Goal: Information Seeking & Learning: Learn about a topic

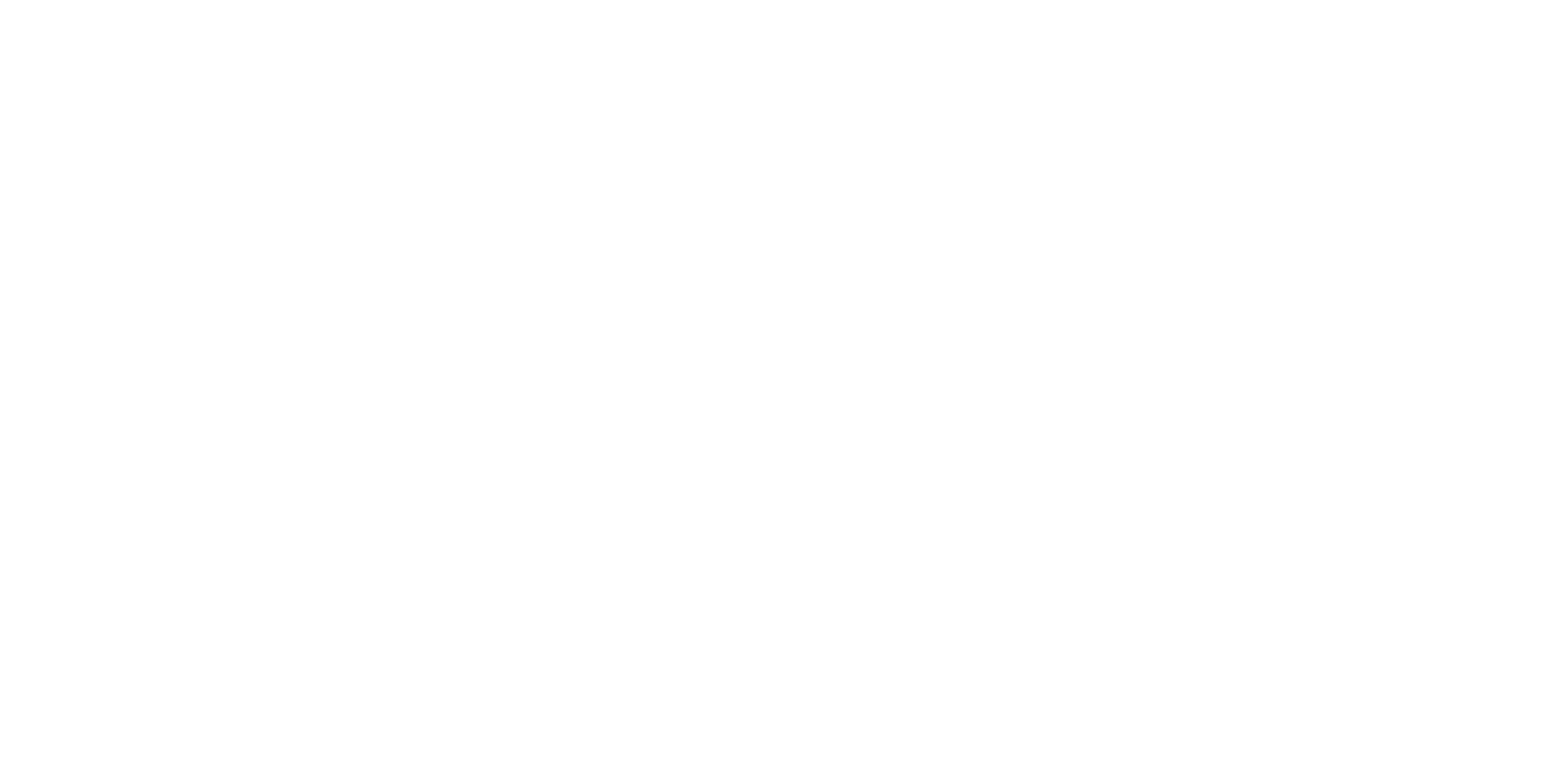
select select "*"
select select "**"
select select "****"
select select "*"
select select "**"
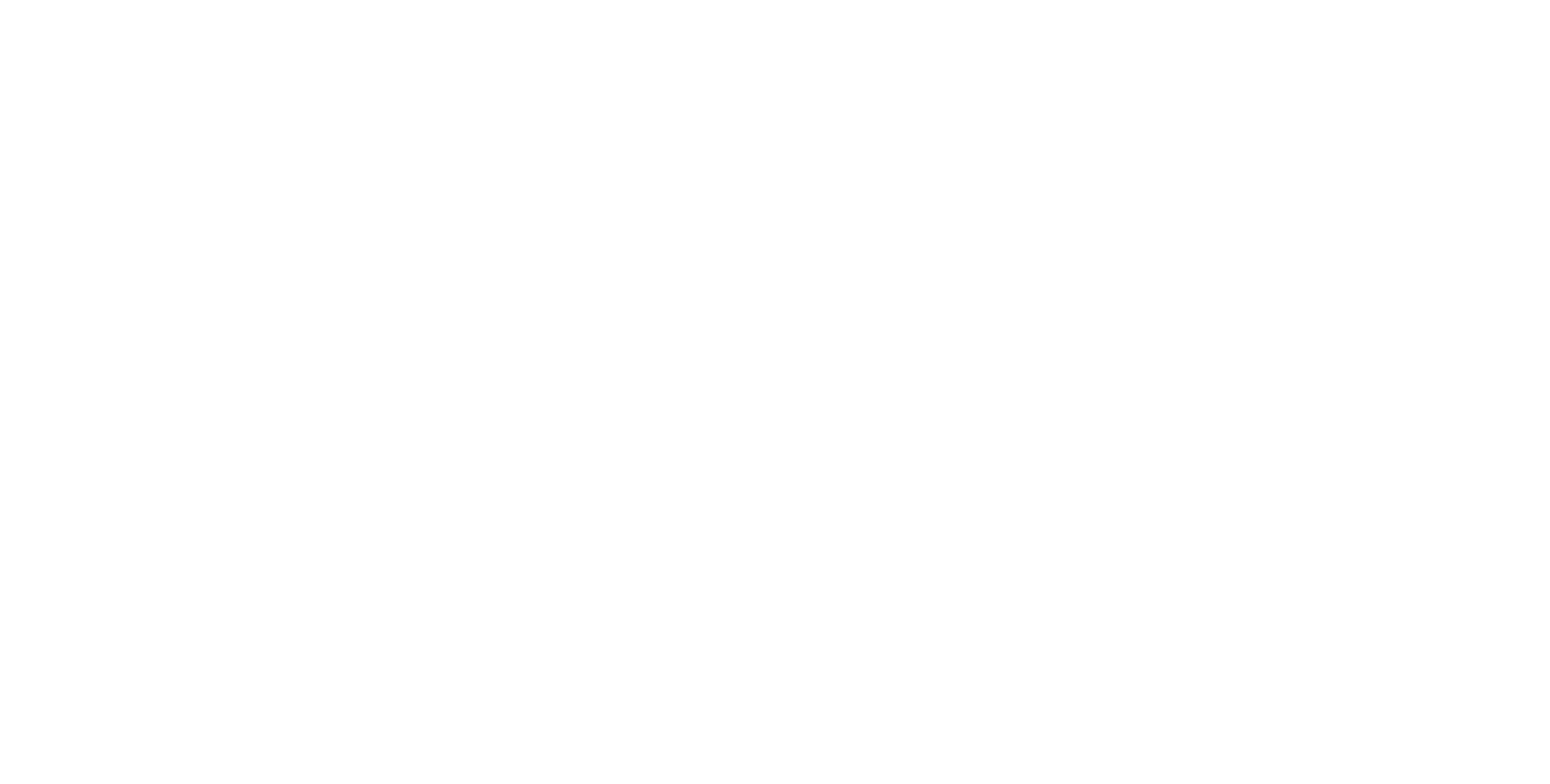
select select "****"
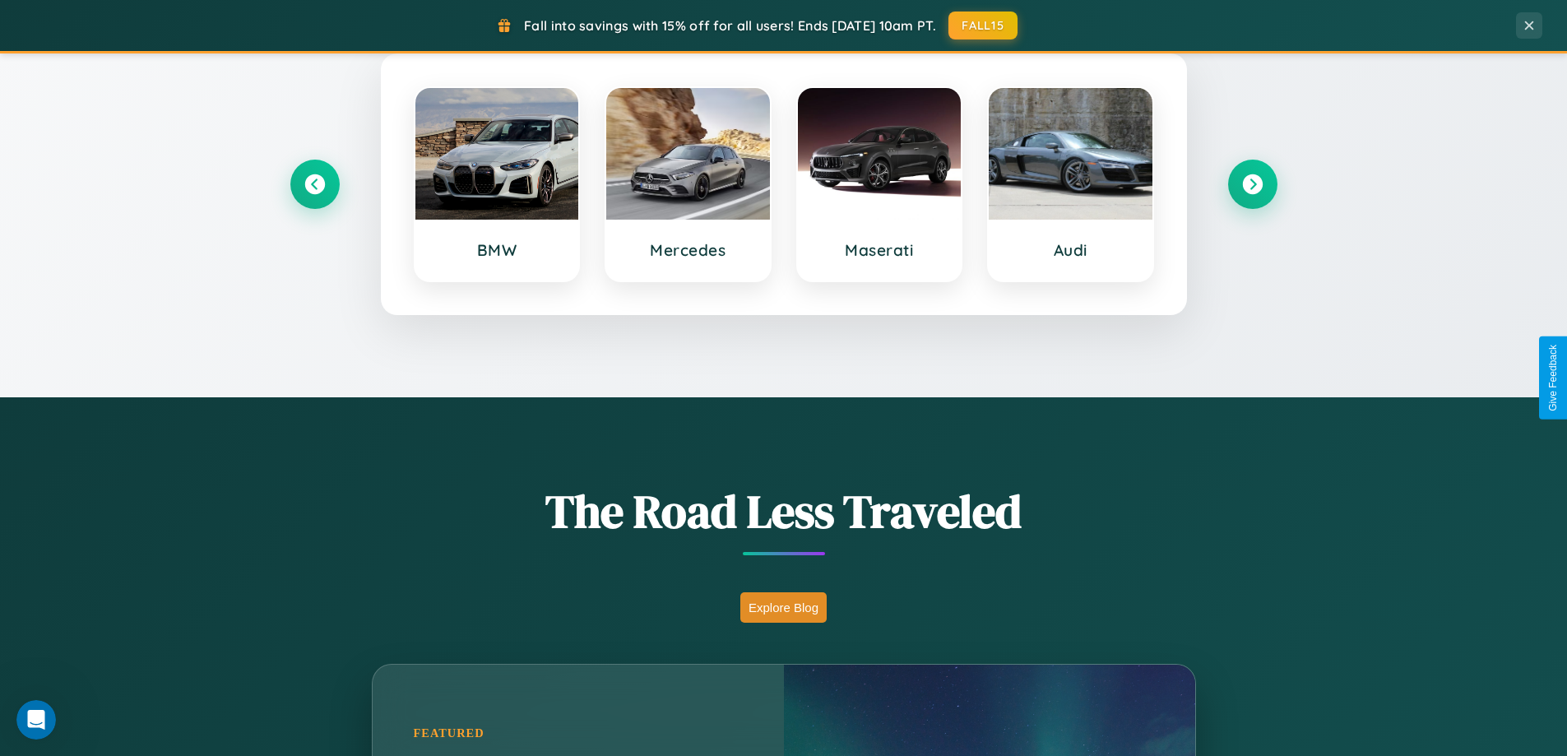
scroll to position [709, 0]
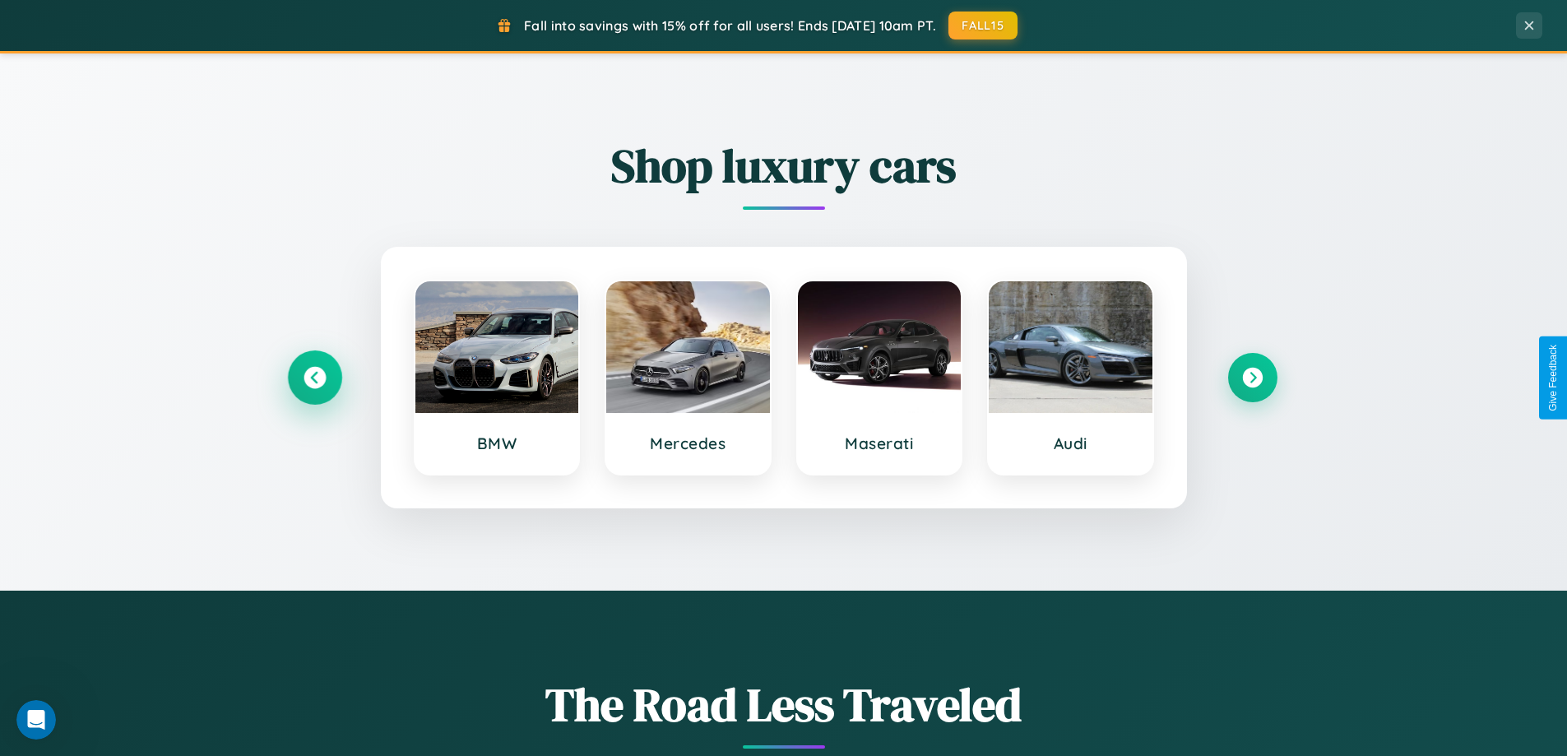
click at [314, 378] on icon at bounding box center [315, 378] width 22 height 22
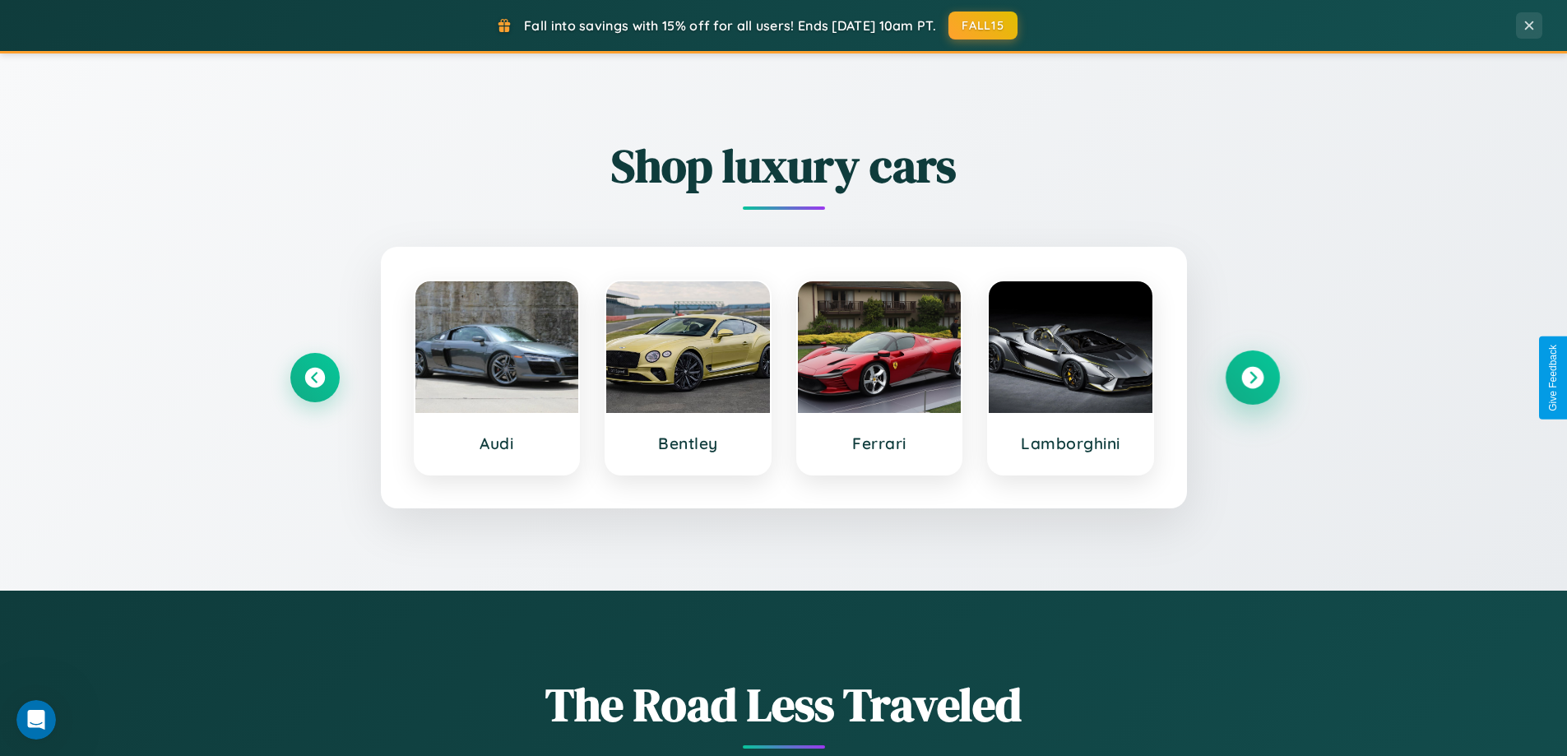
click at [1252, 378] on icon at bounding box center [1252, 378] width 22 height 22
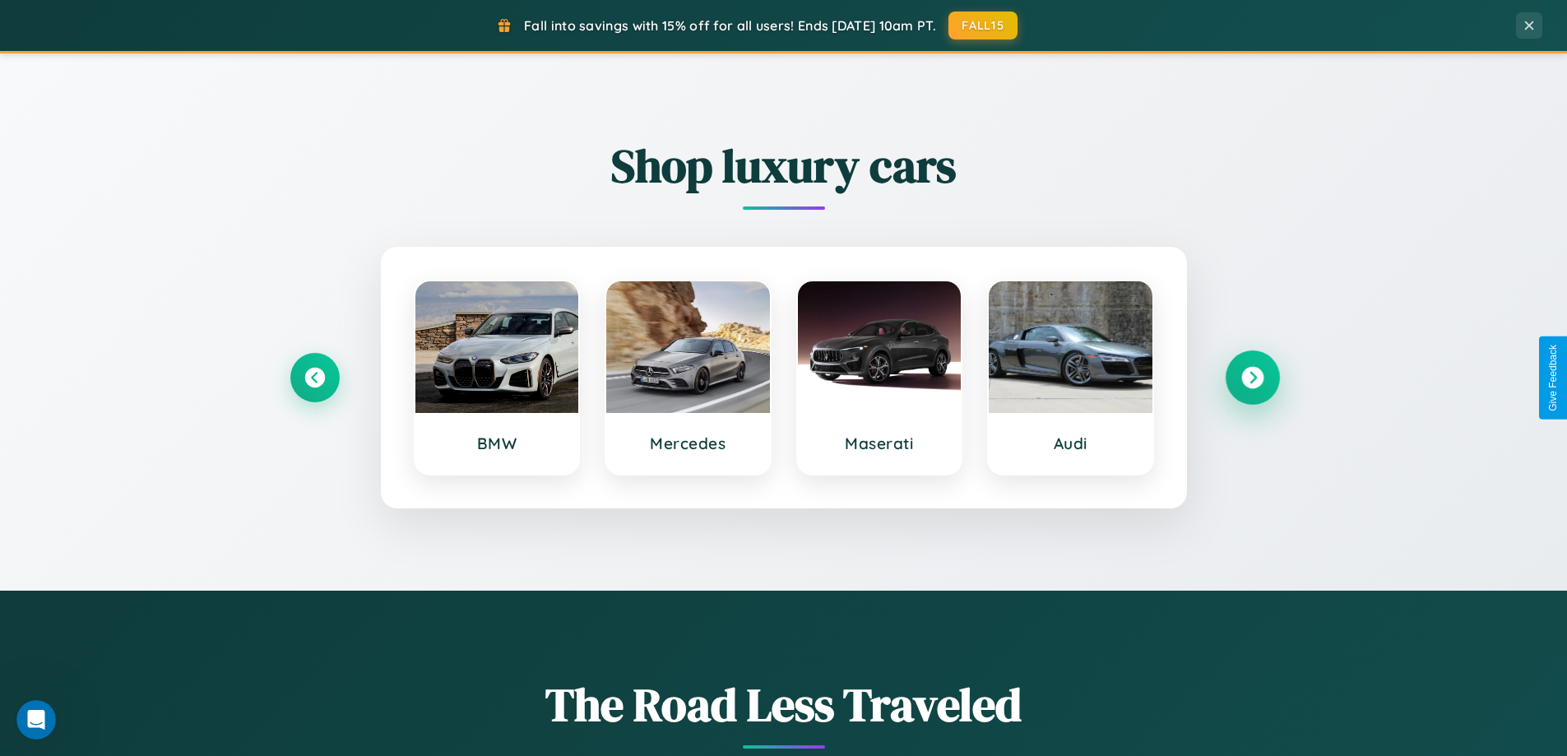
click at [1252, 378] on icon at bounding box center [1252, 378] width 22 height 22
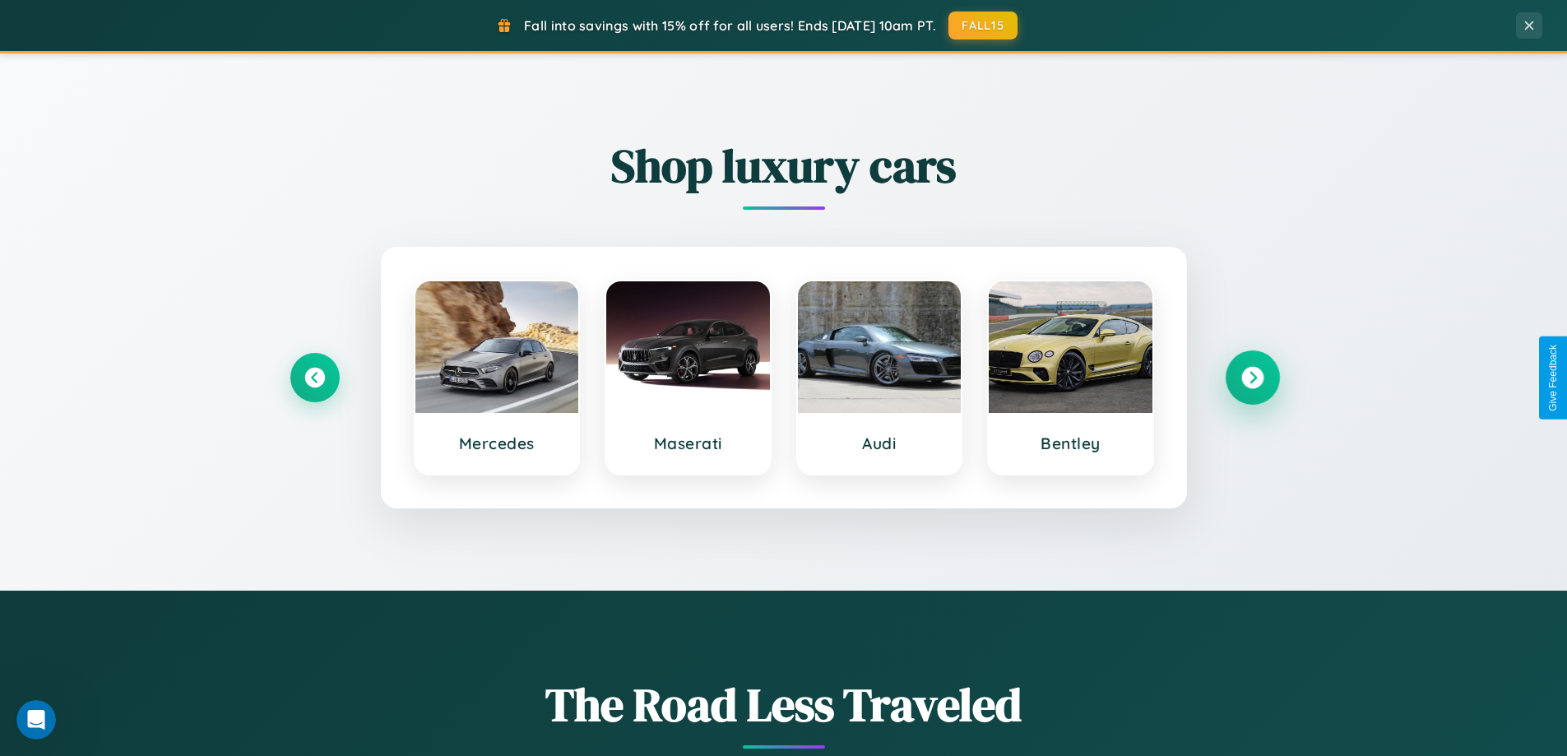
click at [1252, 378] on icon at bounding box center [1252, 378] width 22 height 22
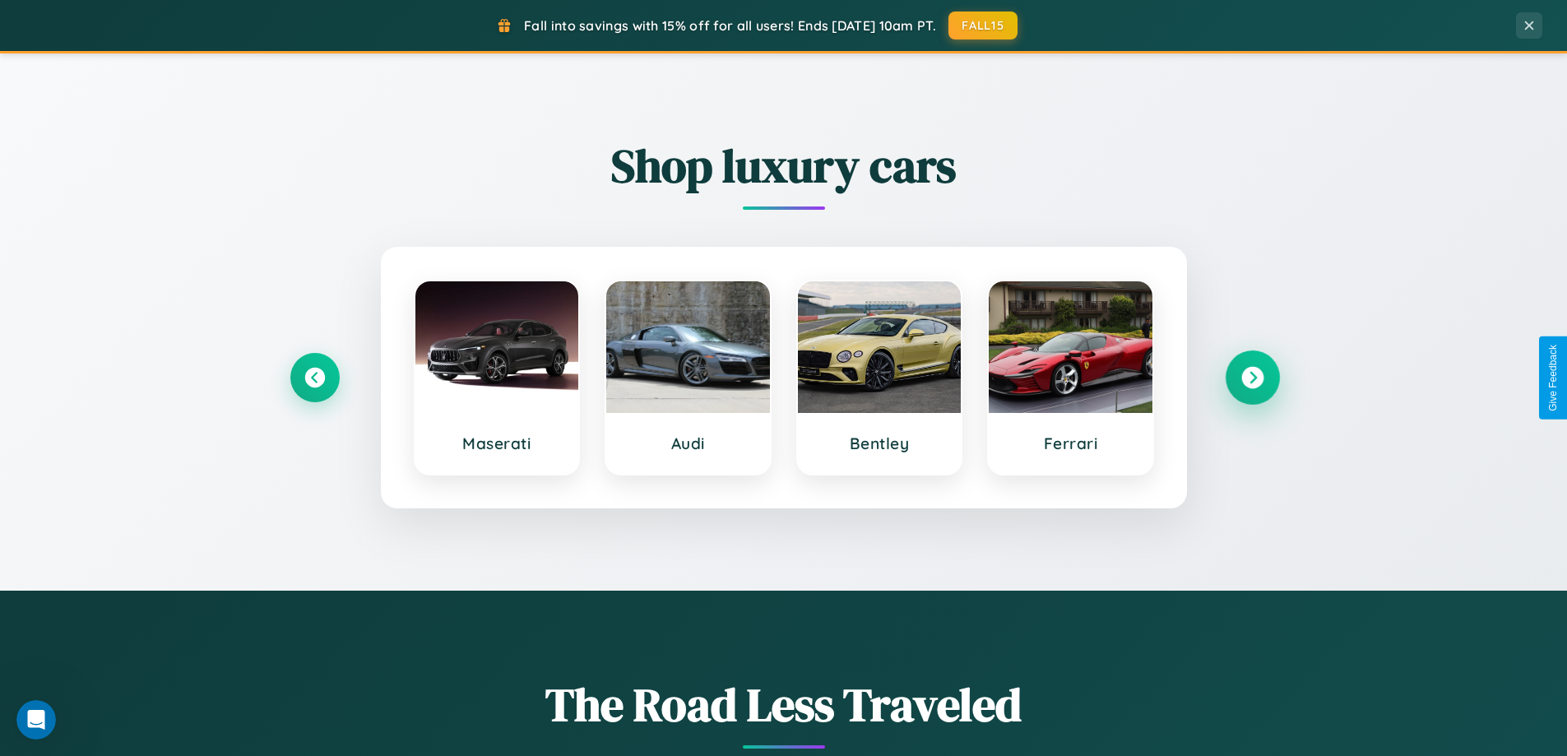
click at [1252, 378] on icon at bounding box center [1252, 378] width 22 height 22
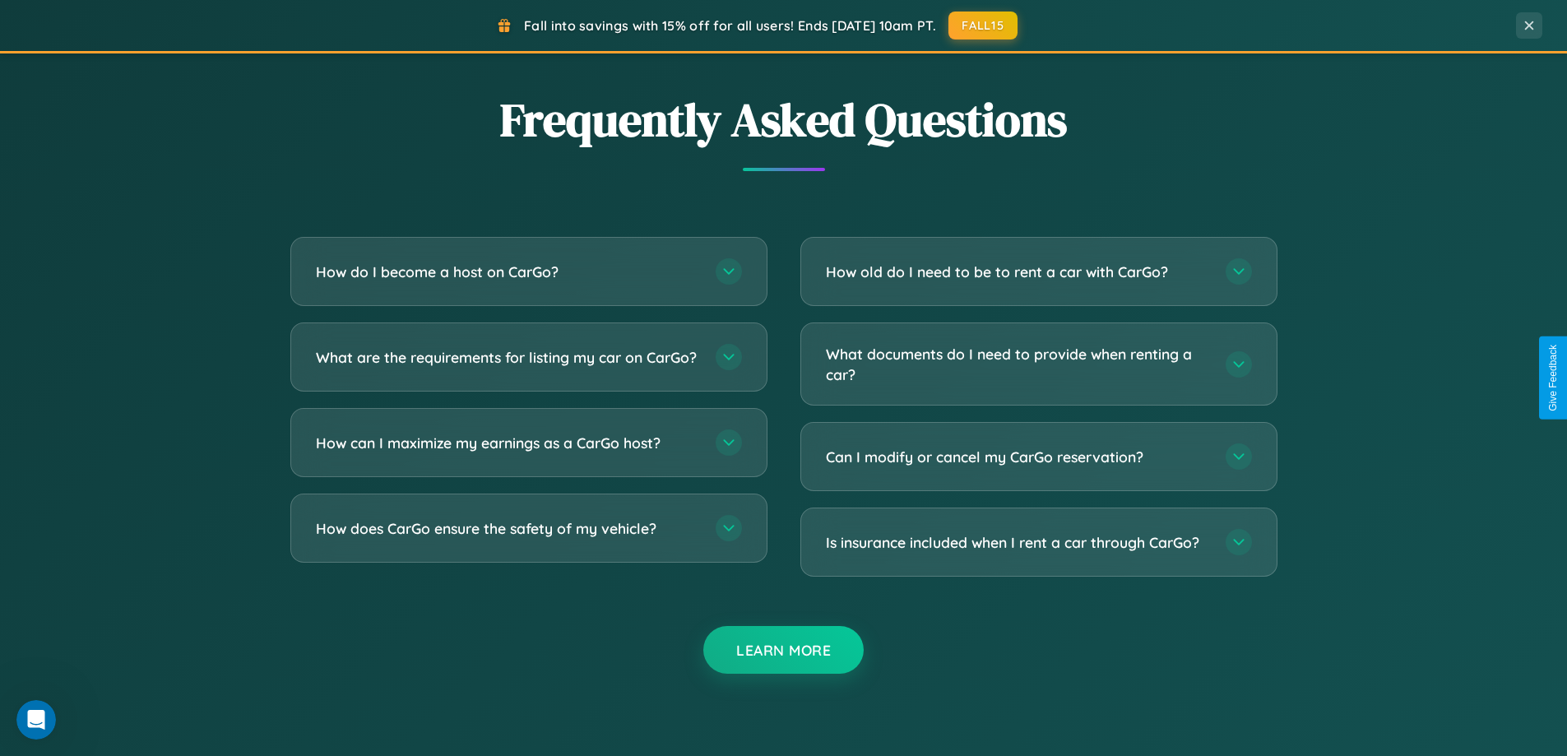
scroll to position [3185, 0]
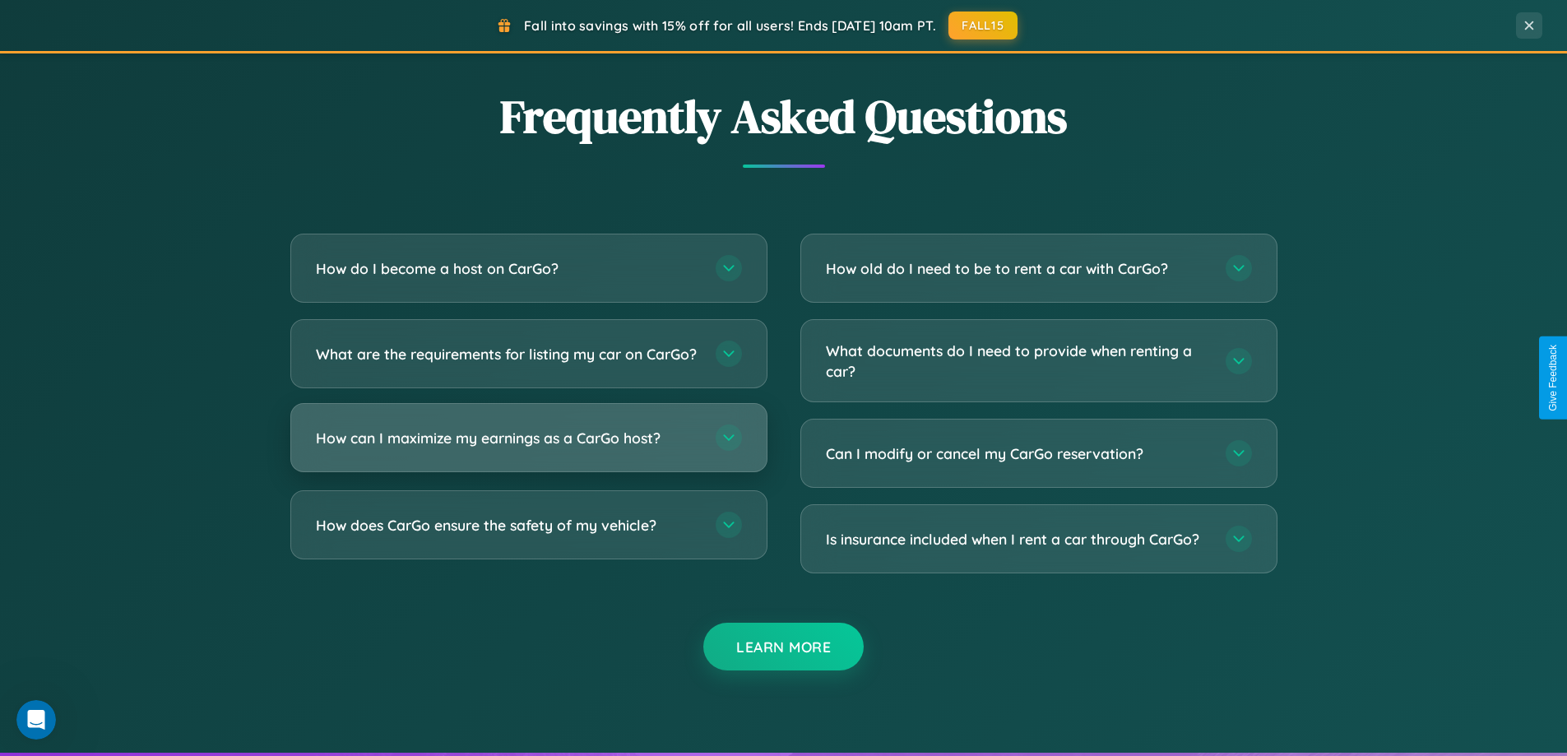
click at [528, 448] on h3 "How can I maximize my earnings as a CarGo host?" at bounding box center [507, 438] width 383 height 21
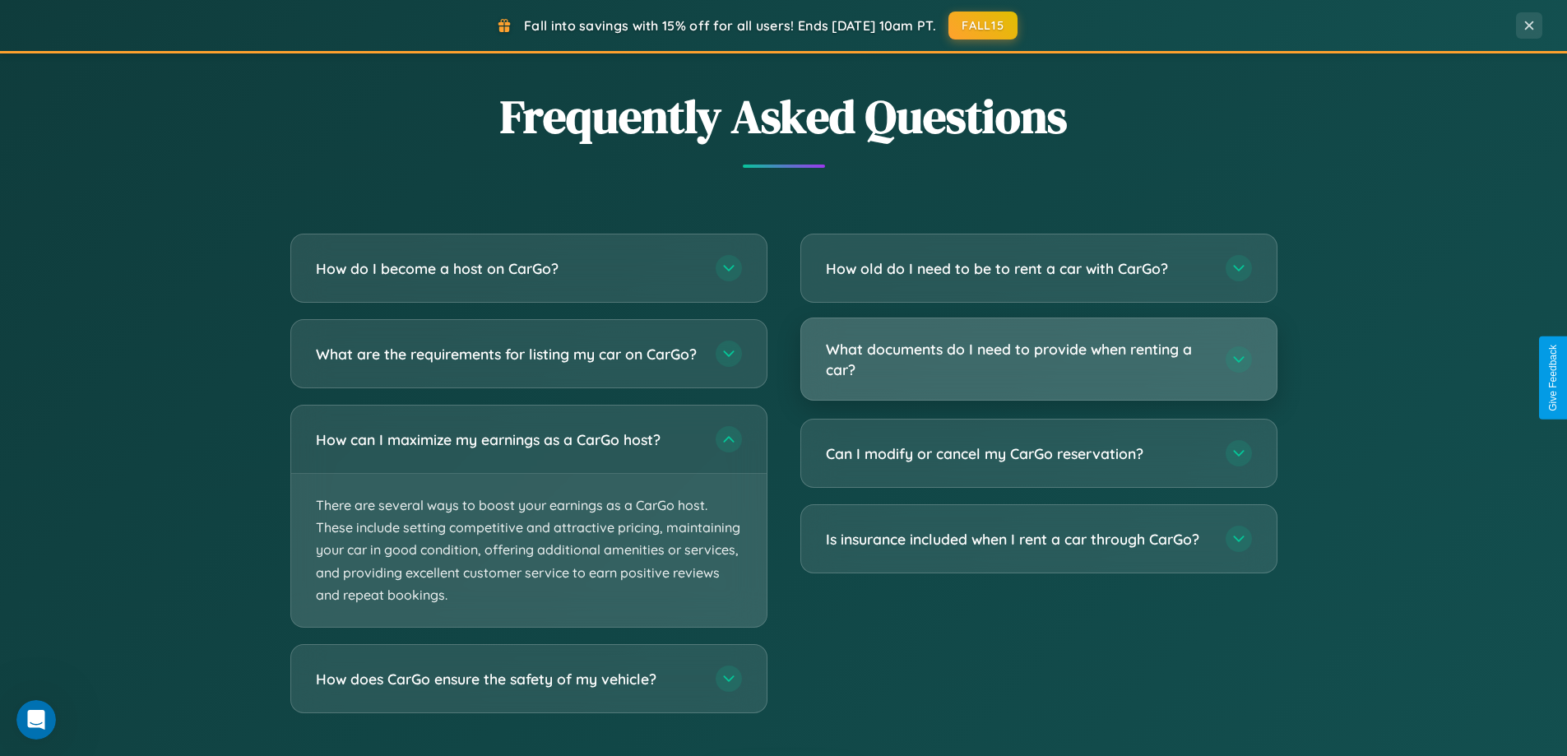
click at [1038, 359] on h3 "What documents do I need to provide when renting a car?" at bounding box center [1017, 359] width 383 height 40
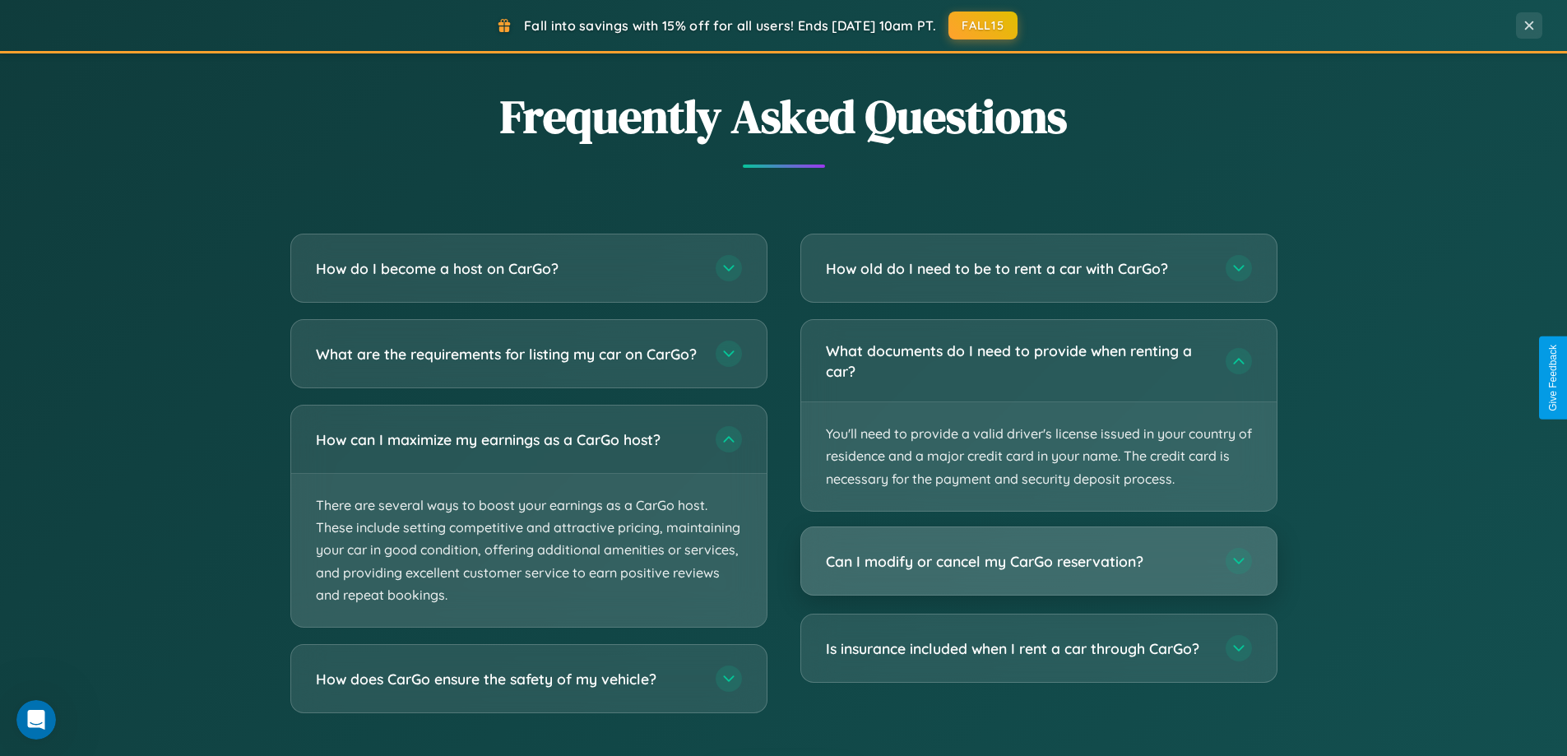
click at [1038, 561] on h3 "Can I modify or cancel my CarGo reservation?" at bounding box center [1017, 561] width 383 height 21
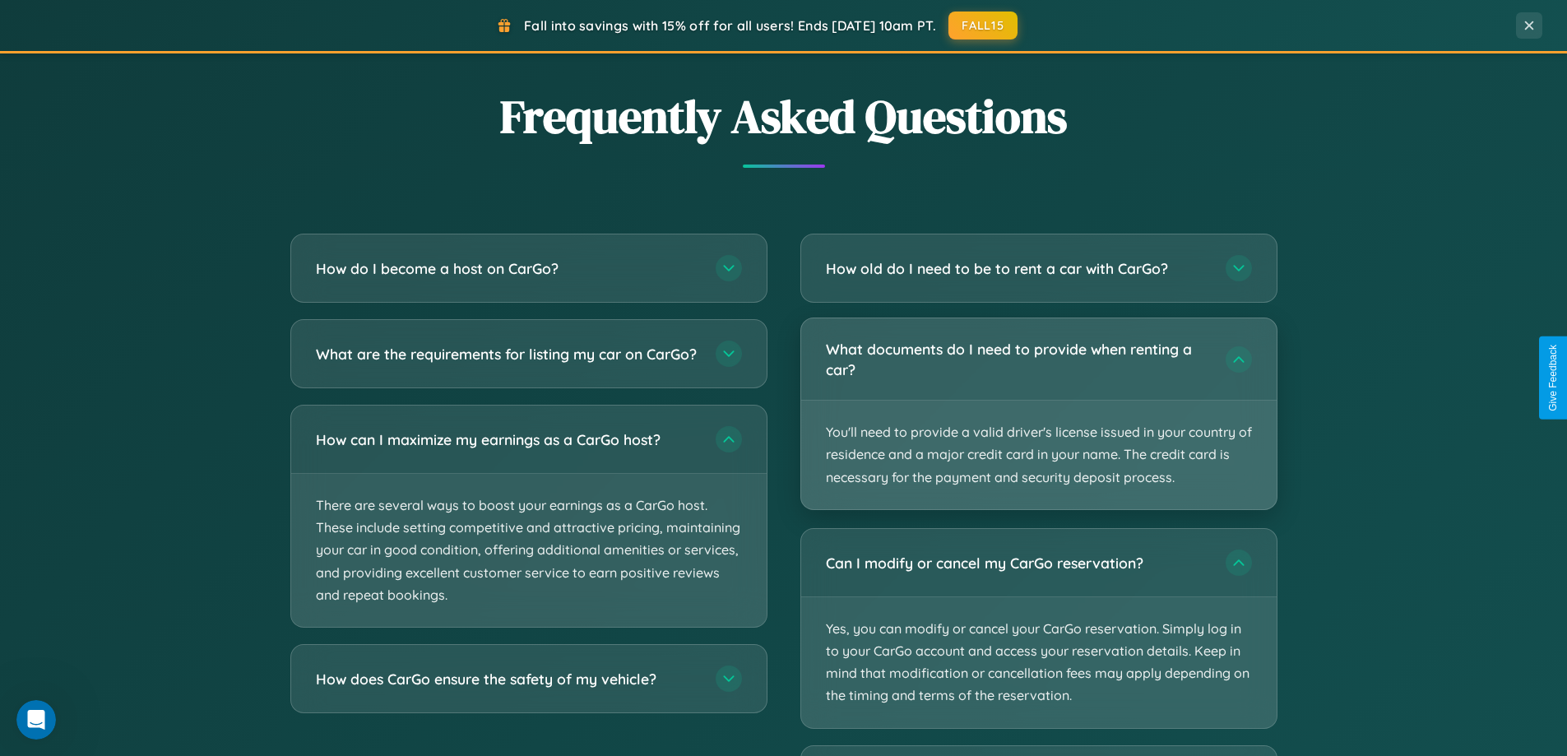
click at [1038, 415] on p "You'll need to provide a valid driver's license issued in your country of resid…" at bounding box center [1038, 455] width 475 height 109
click at [1038, 413] on p "You'll need to provide a valid driver's license issued in your country of resid…" at bounding box center [1038, 455] width 475 height 109
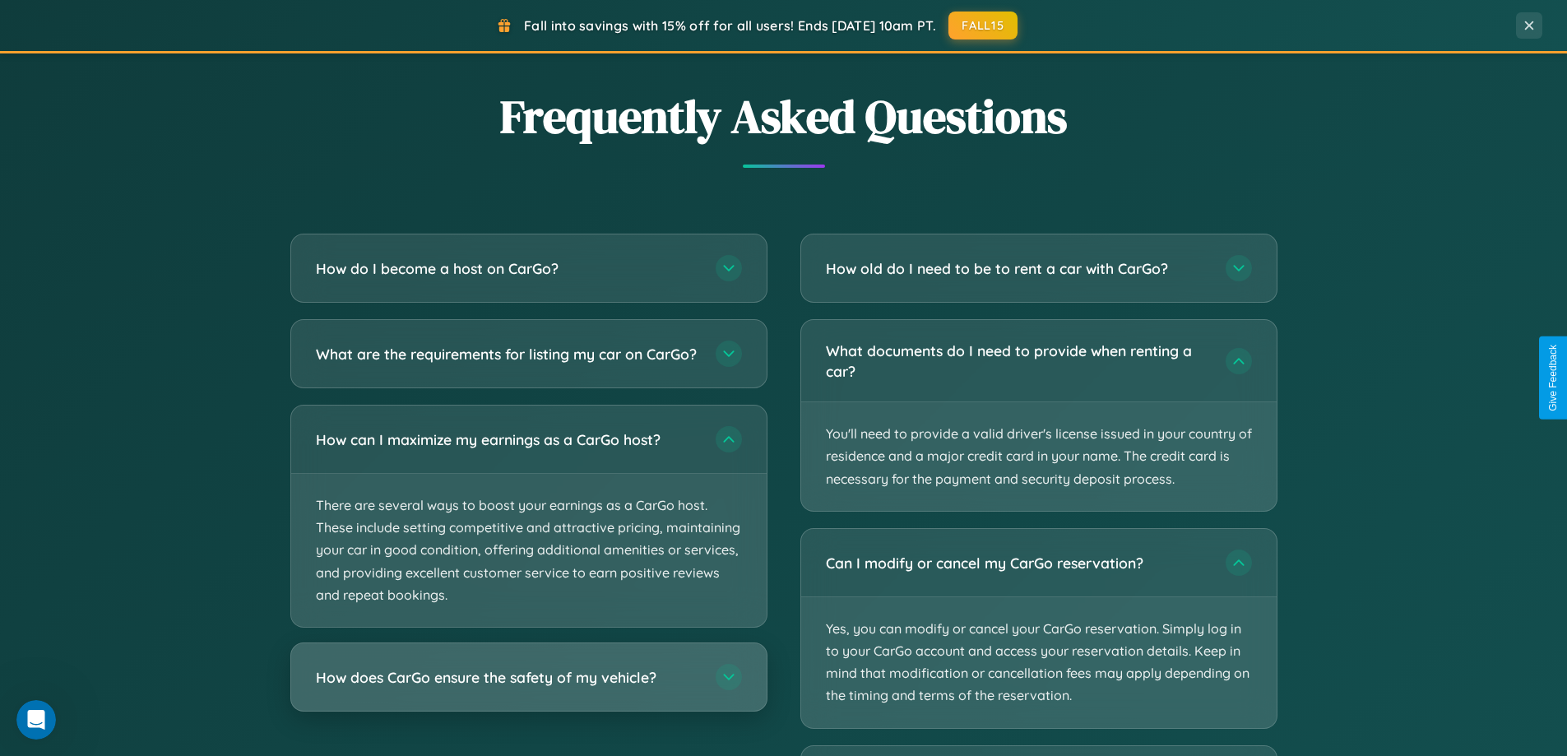
click at [528, 688] on h3 "How does CarGo ensure the safety of my vehicle?" at bounding box center [507, 677] width 383 height 21
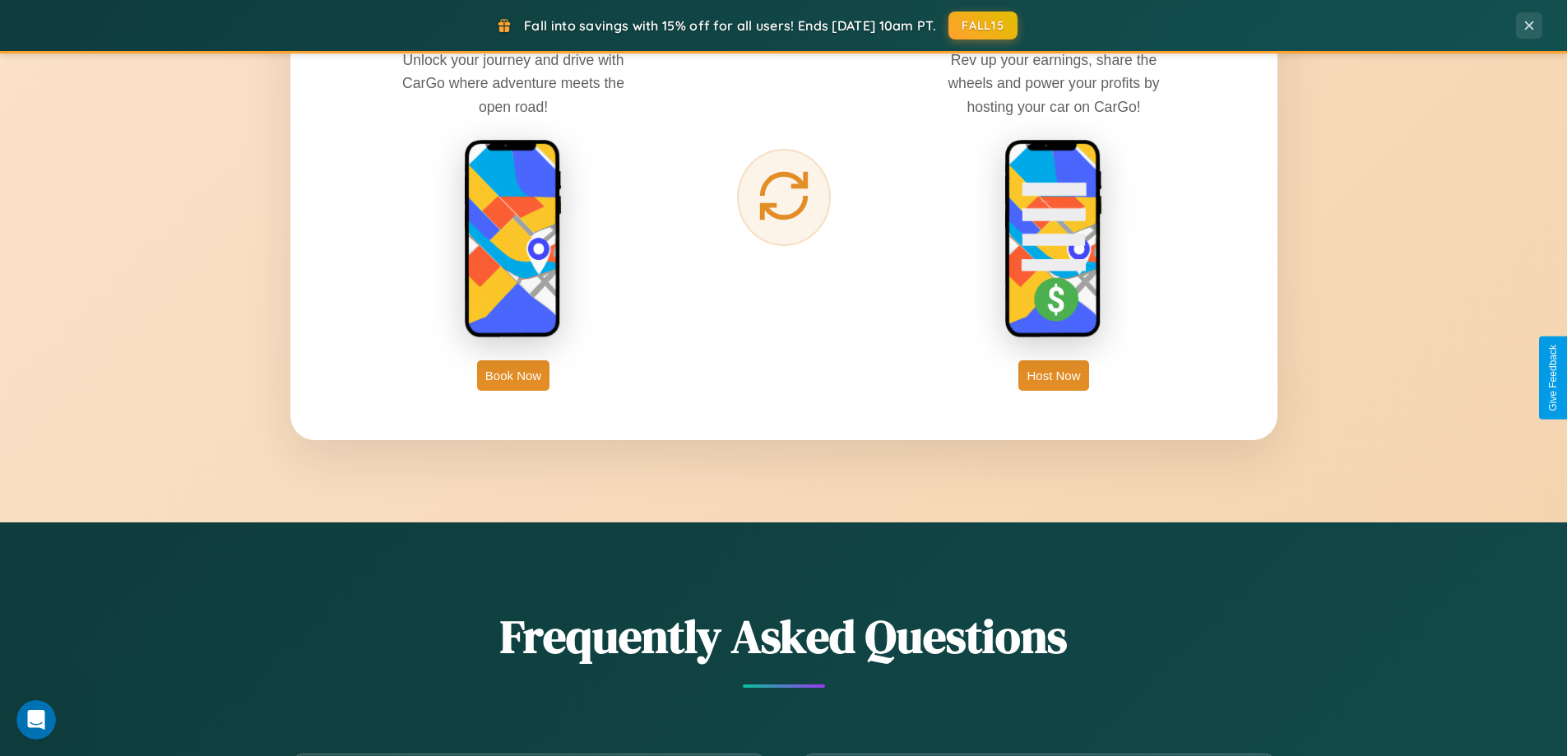
scroll to position [2663, 0]
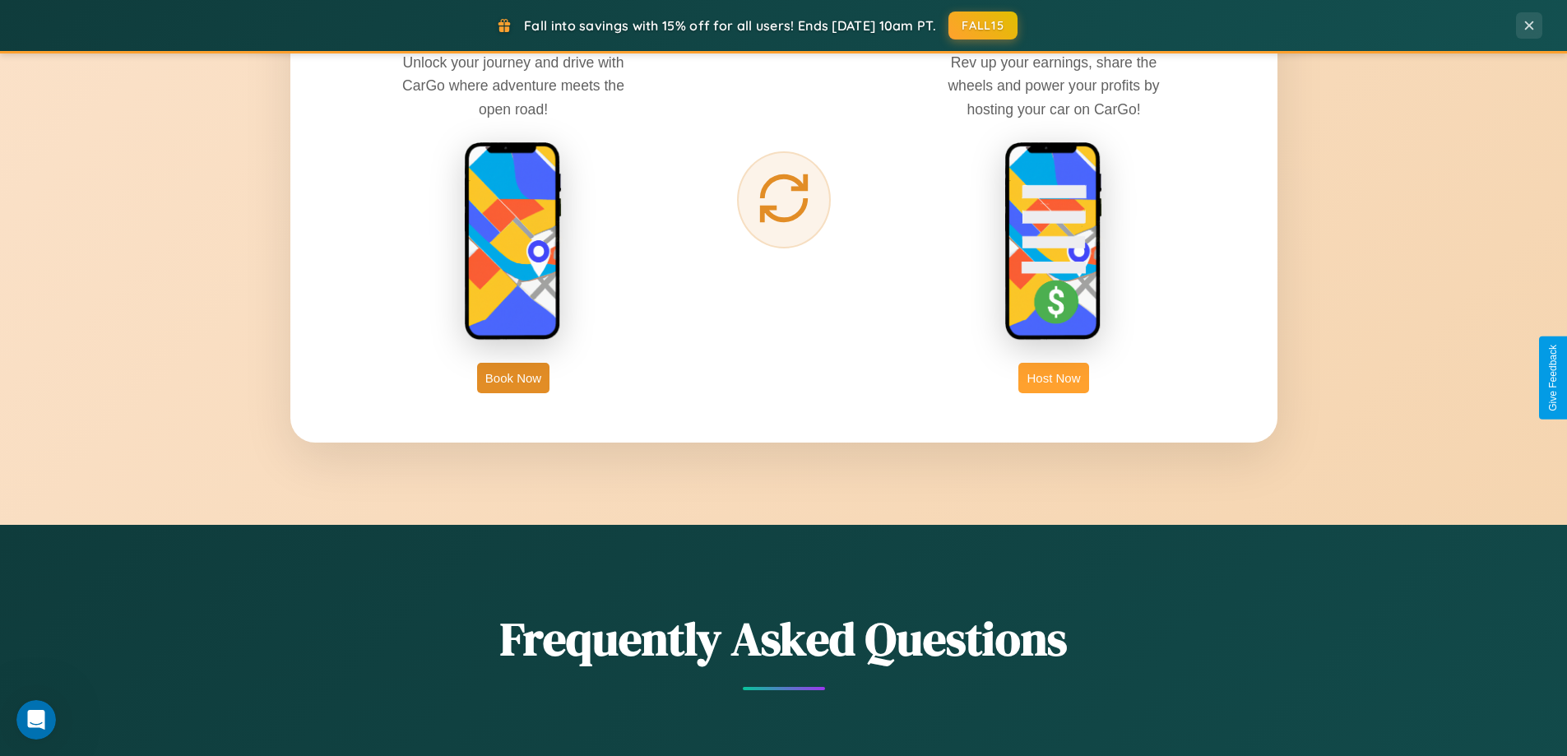
click at [1054, 378] on button "Host Now" at bounding box center [1053, 378] width 70 height 30
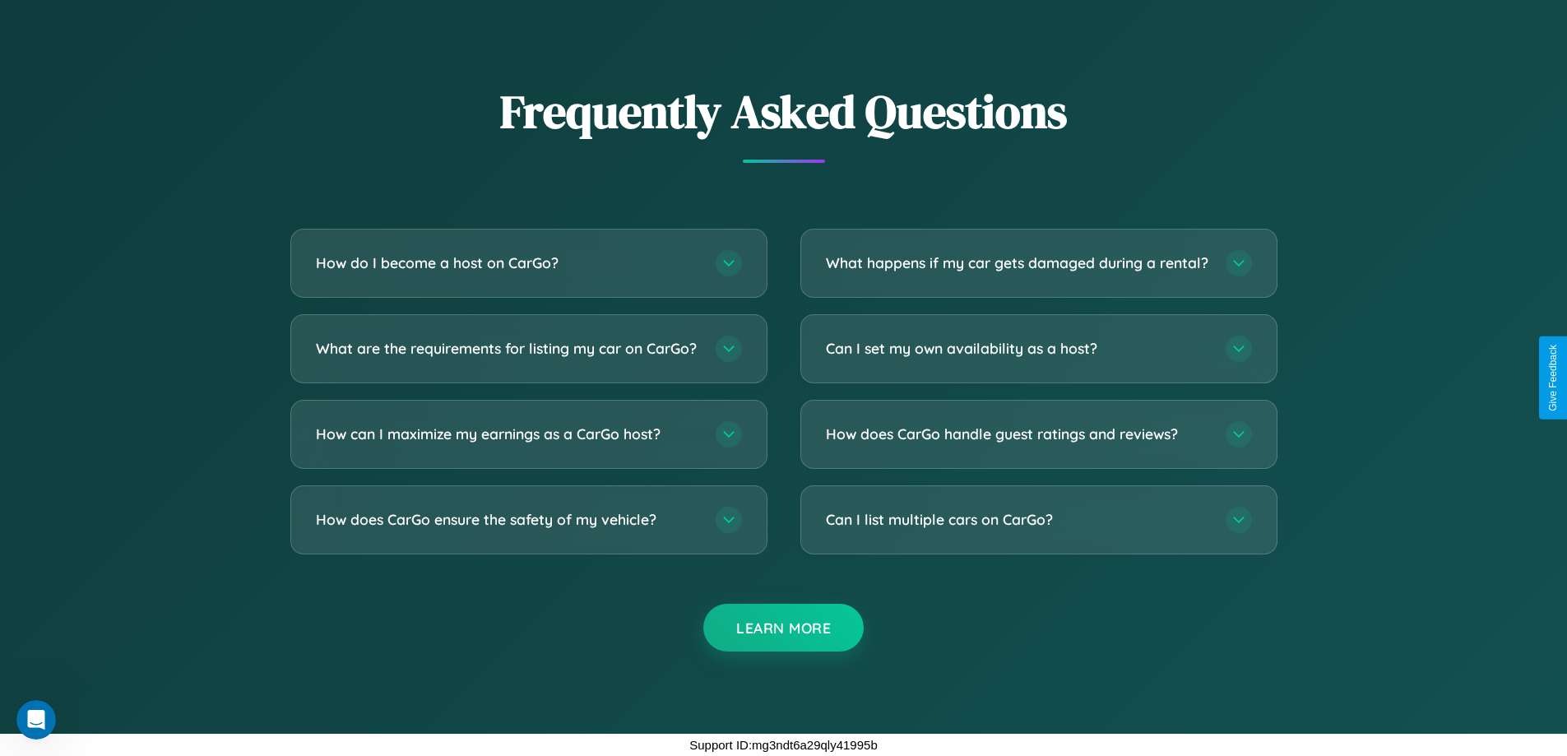
scroll to position [2223, 0]
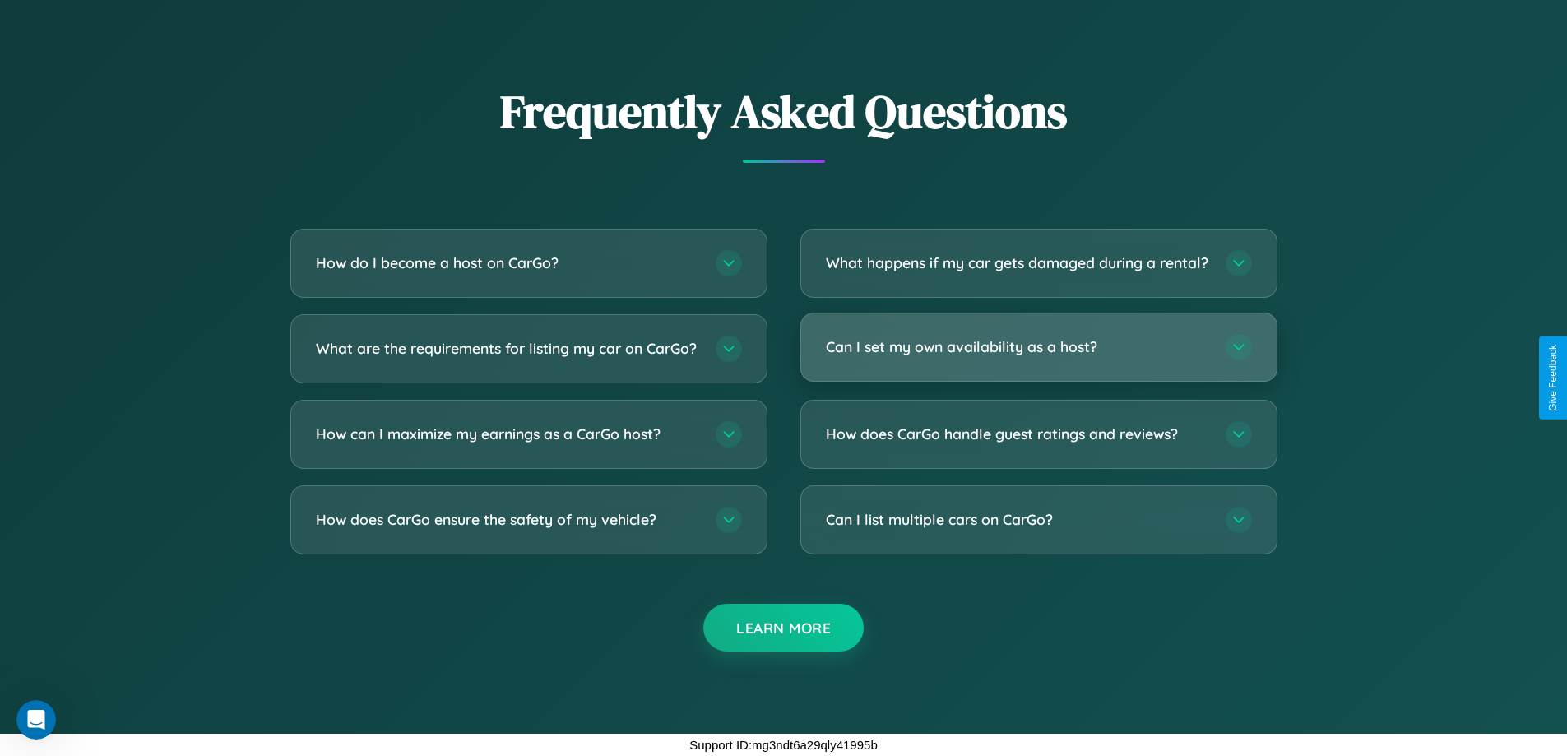
click at [1038, 346] on h3 "Can I set my own availability as a host?" at bounding box center [1017, 346] width 383 height 21
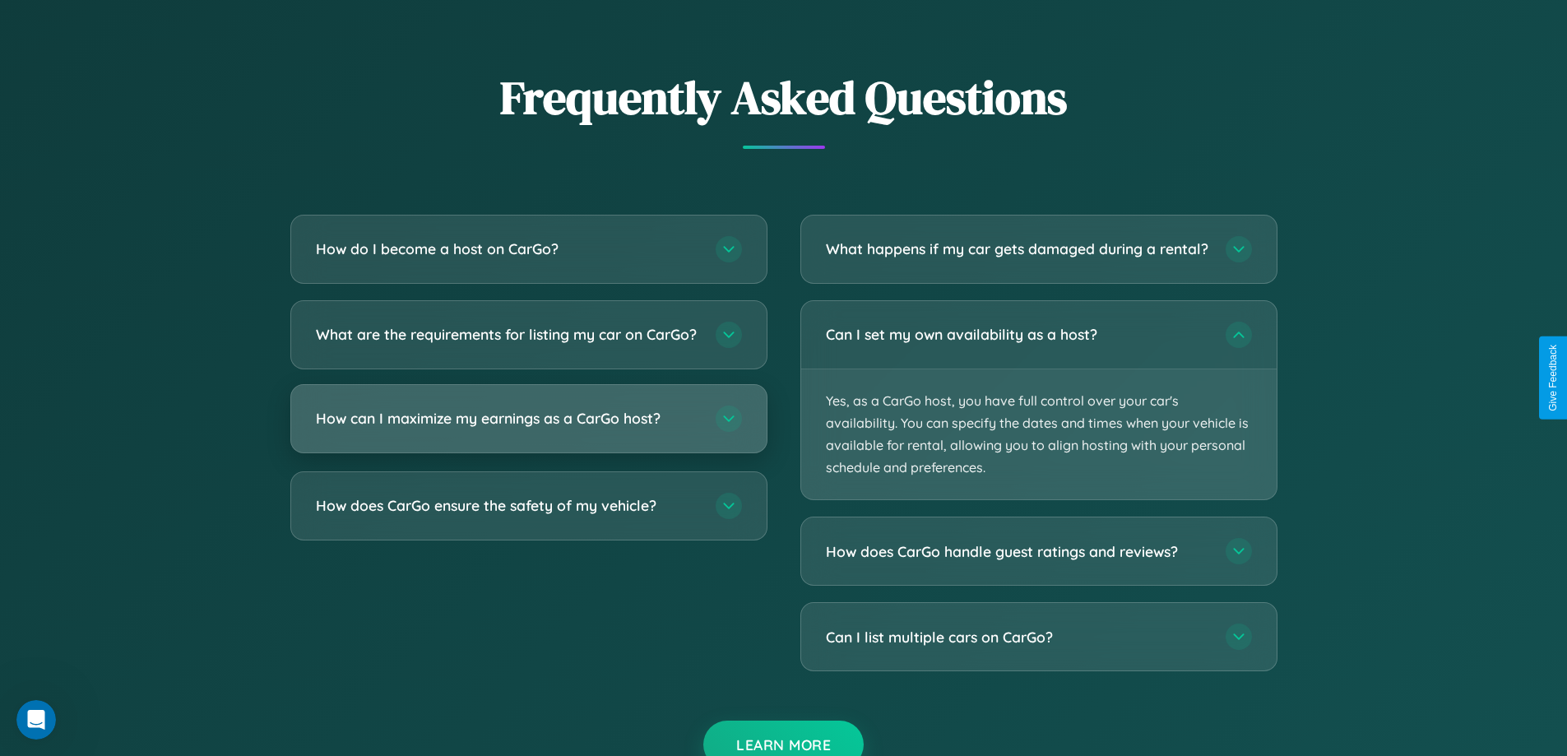
click at [528, 429] on h3 "How can I maximize my earnings as a CarGo host?" at bounding box center [507, 418] width 383 height 21
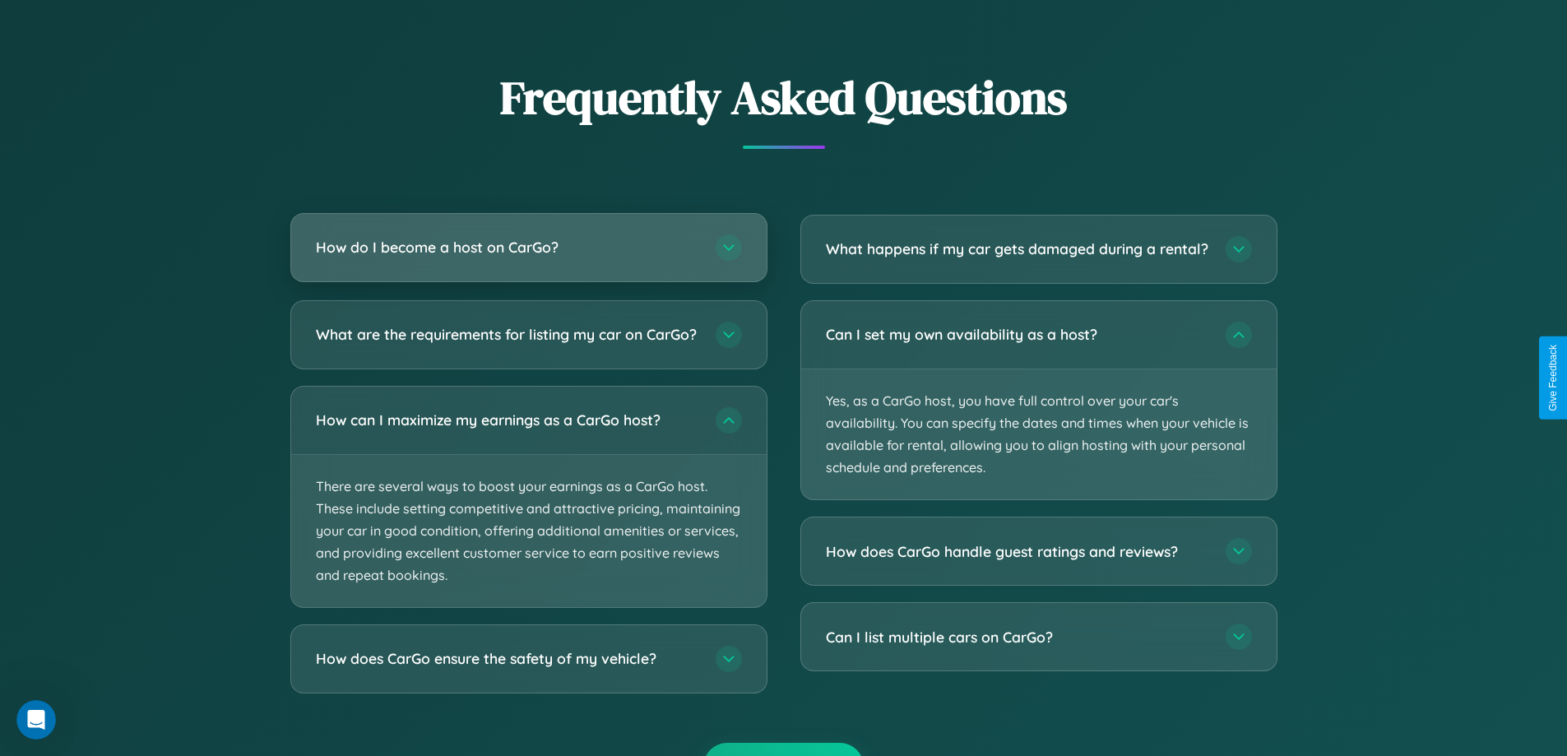
click at [528, 248] on h3 "How do I become a host on CarGo?" at bounding box center [507, 247] width 383 height 21
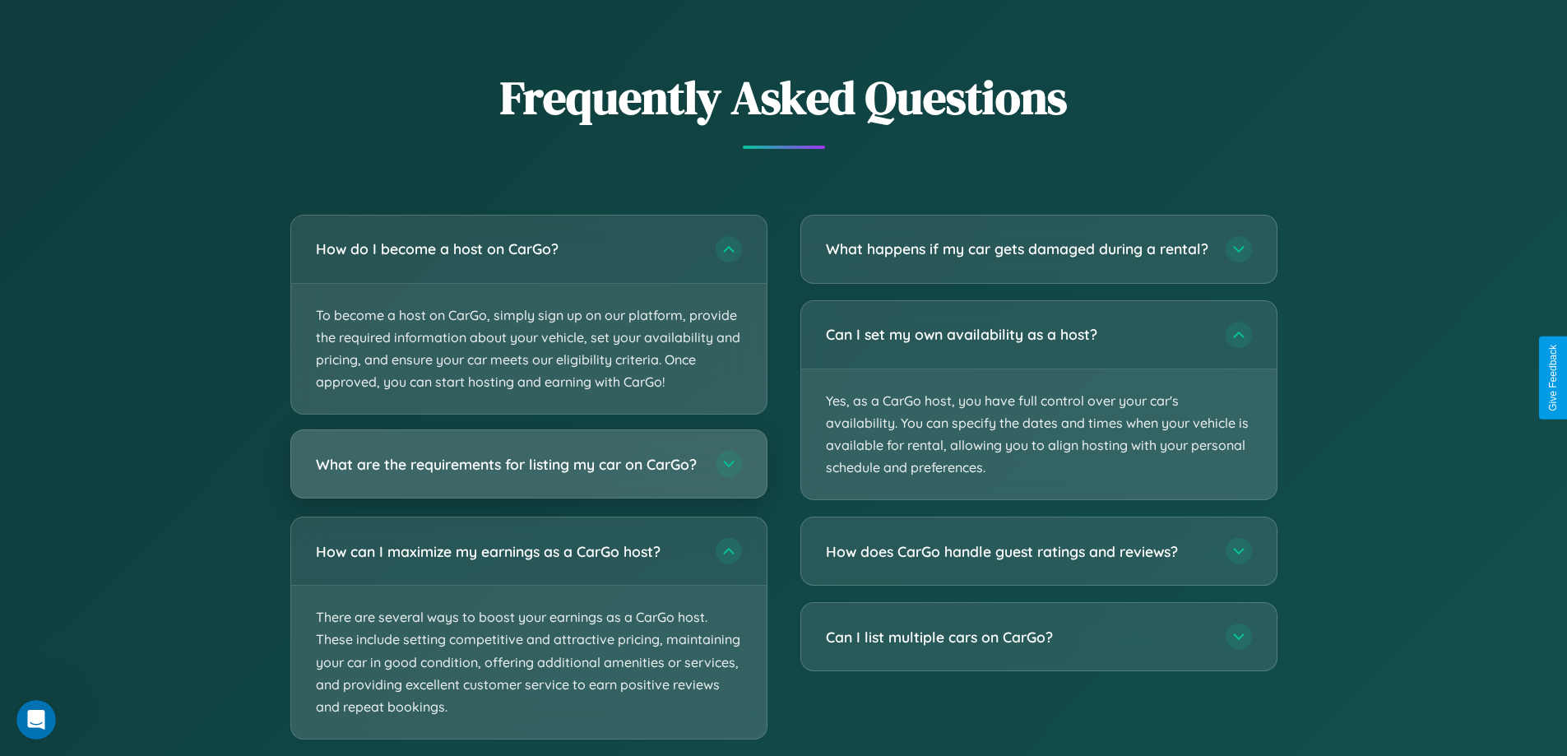
click at [528, 471] on h3 "What are the requirements for listing my car on CarGo?" at bounding box center [507, 464] width 383 height 21
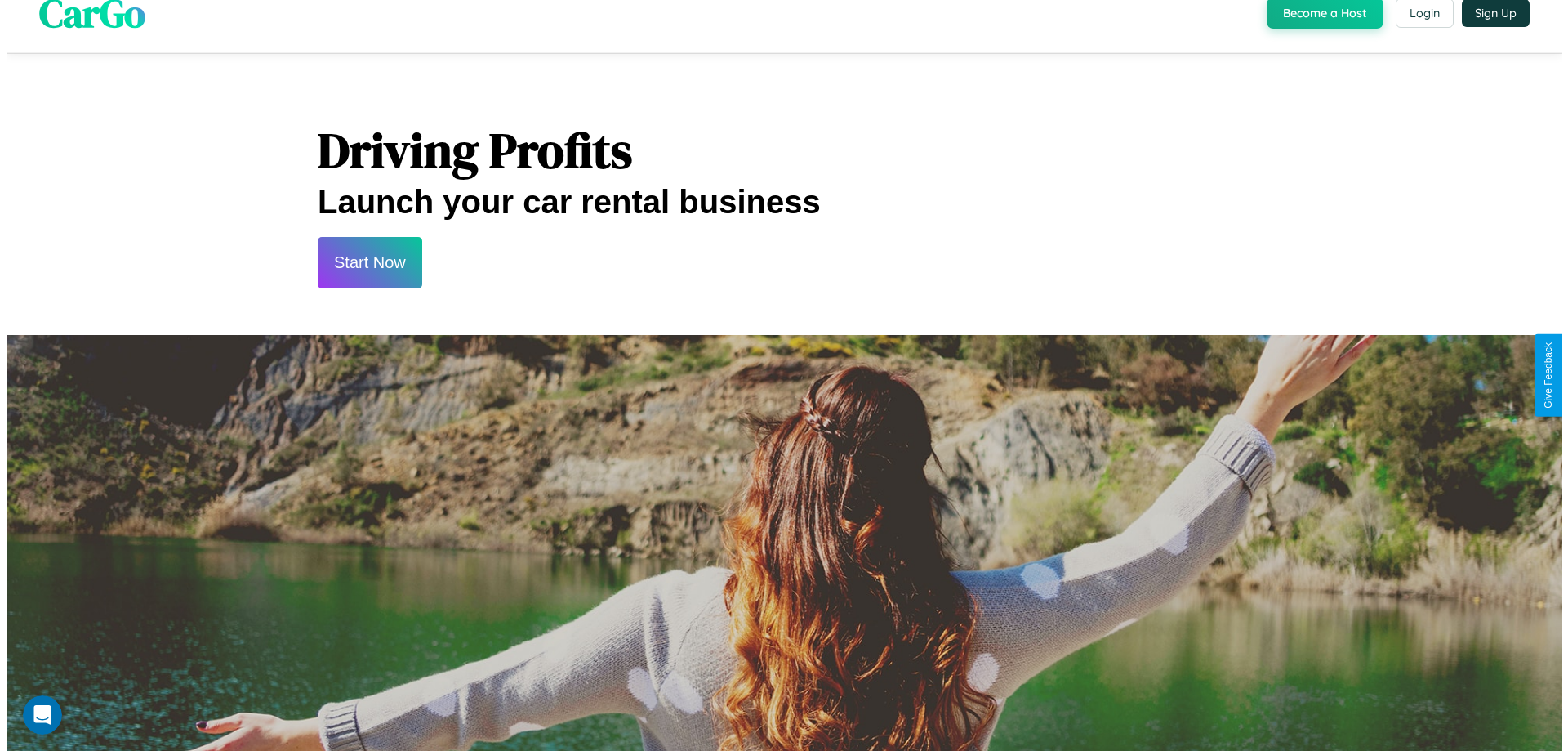
scroll to position [0, 0]
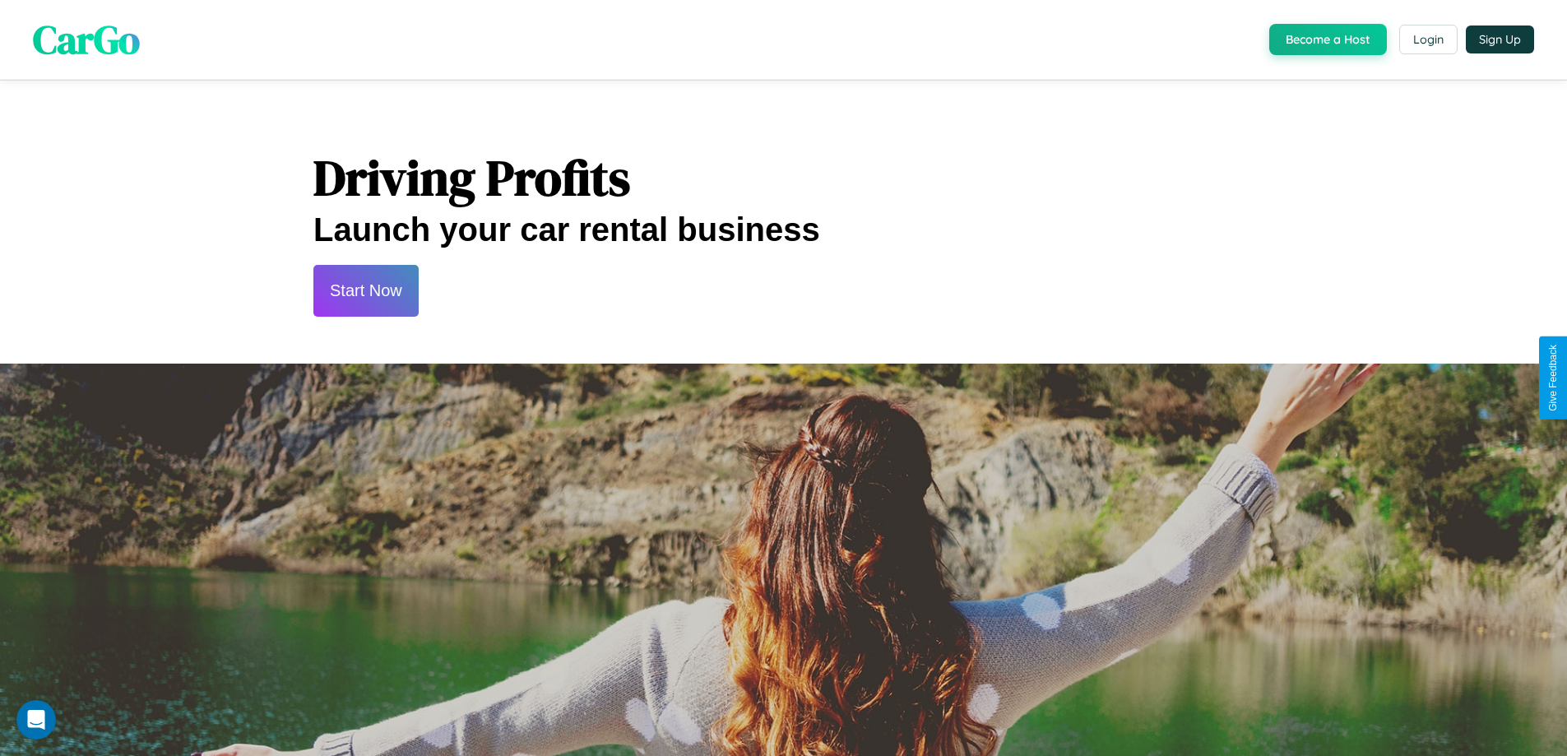
click at [365, 290] on button "Start Now" at bounding box center [365, 291] width 105 height 52
